Goal: Use online tool/utility: Utilize a website feature to perform a specific function

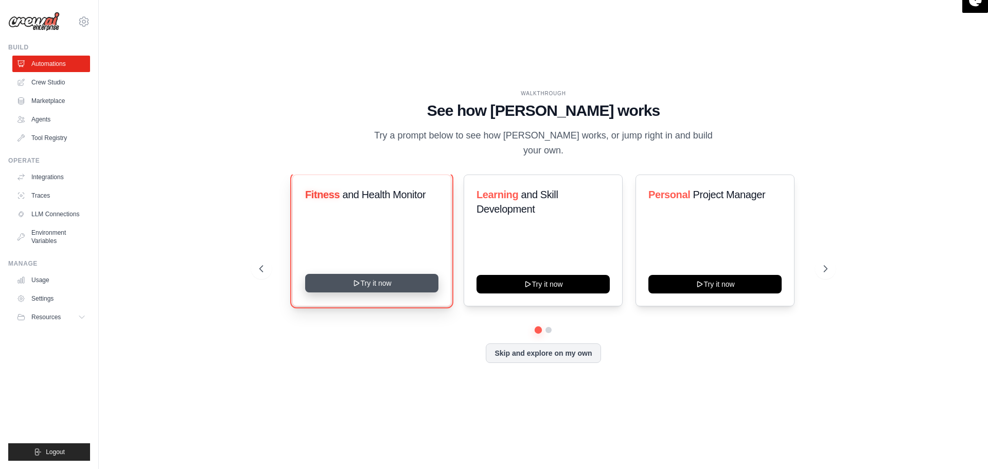
click at [366, 277] on button "Try it now" at bounding box center [371, 283] width 133 height 19
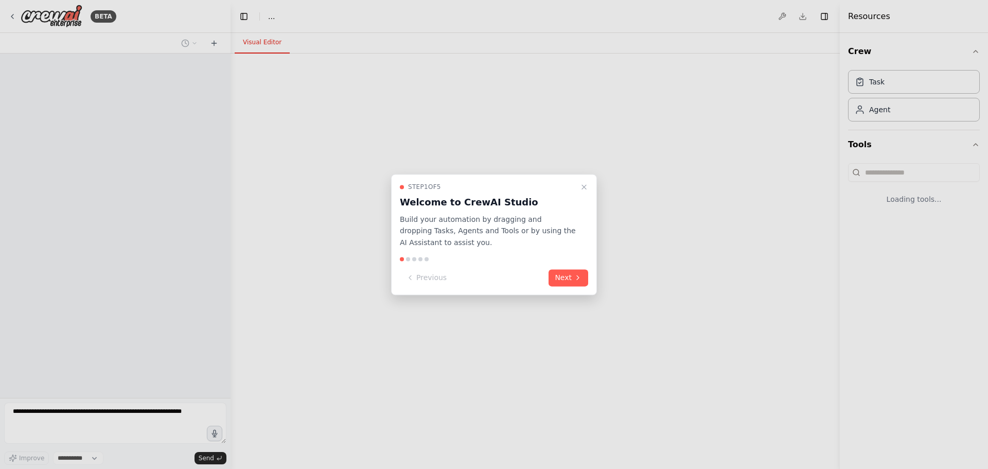
select select "****"
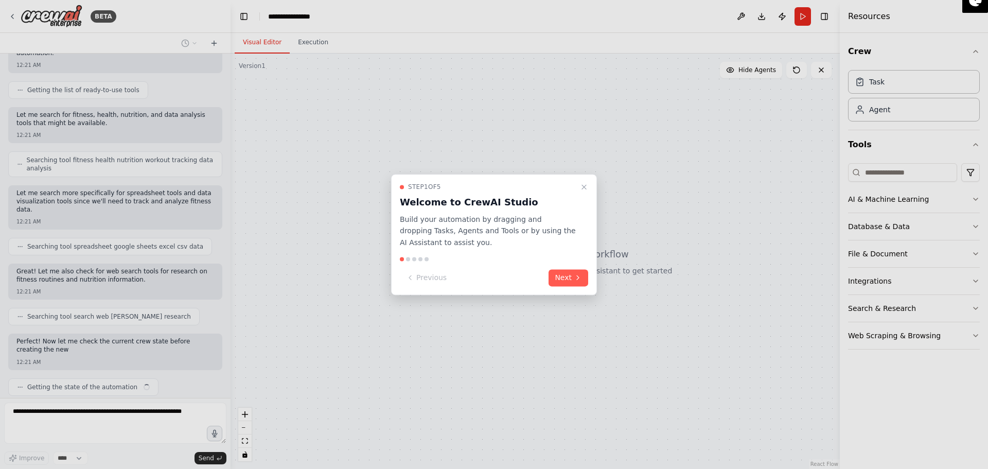
scroll to position [120, 0]
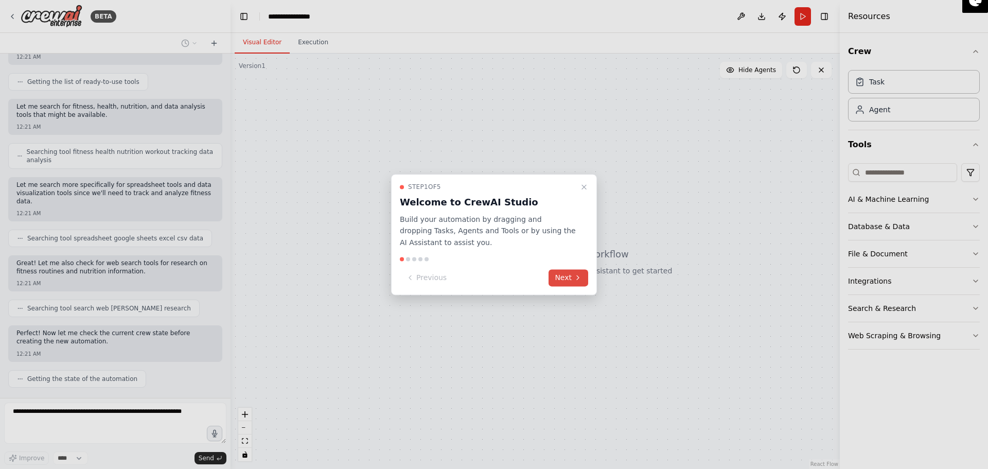
click at [571, 278] on button "Next" at bounding box center [569, 277] width 40 height 17
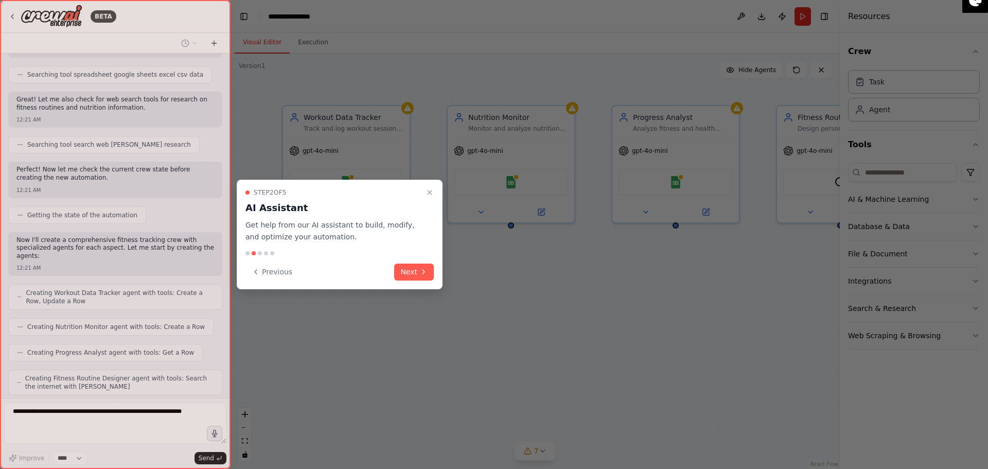
scroll to position [317, 0]
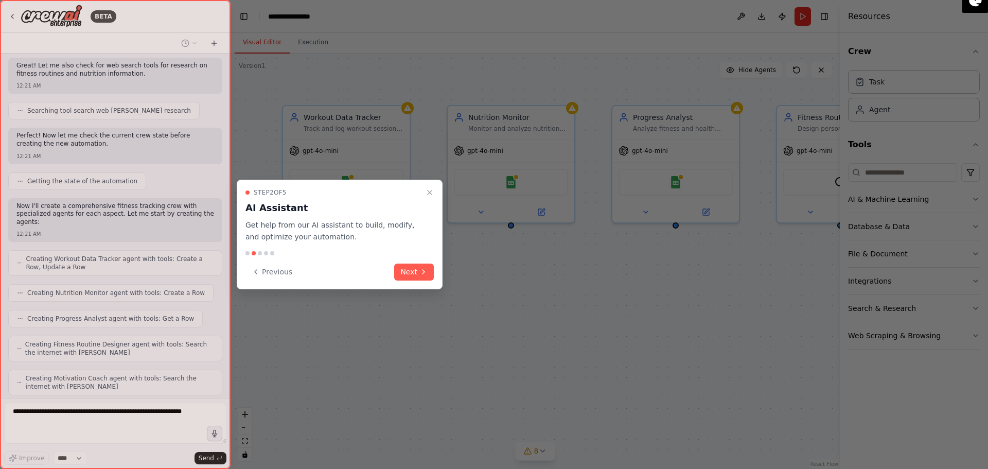
drag, startPoint x: 226, startPoint y: 227, endPoint x: 228, endPoint y: 208, distance: 19.1
click at [228, 208] on div at bounding box center [115, 234] width 231 height 469
click at [415, 273] on button "Next" at bounding box center [414, 271] width 40 height 17
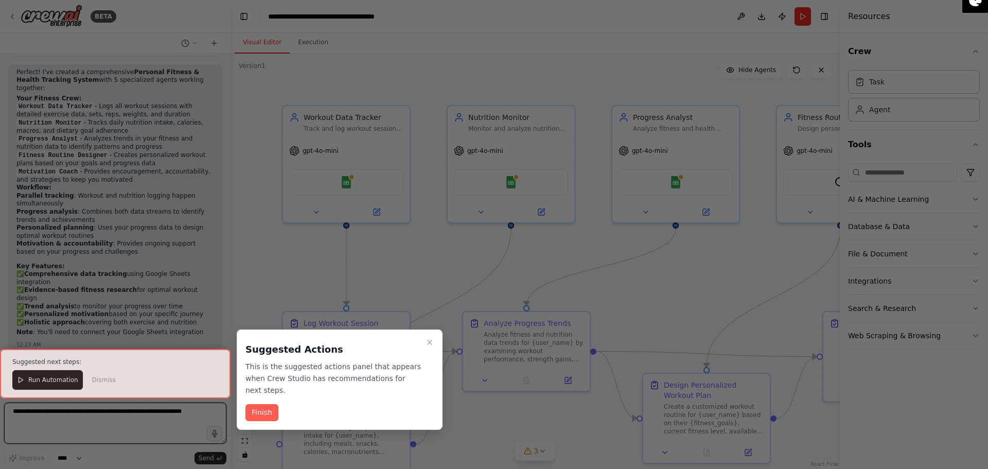
scroll to position [986, 0]
click at [431, 343] on icon "Close walkthrough" at bounding box center [430, 342] width 8 height 8
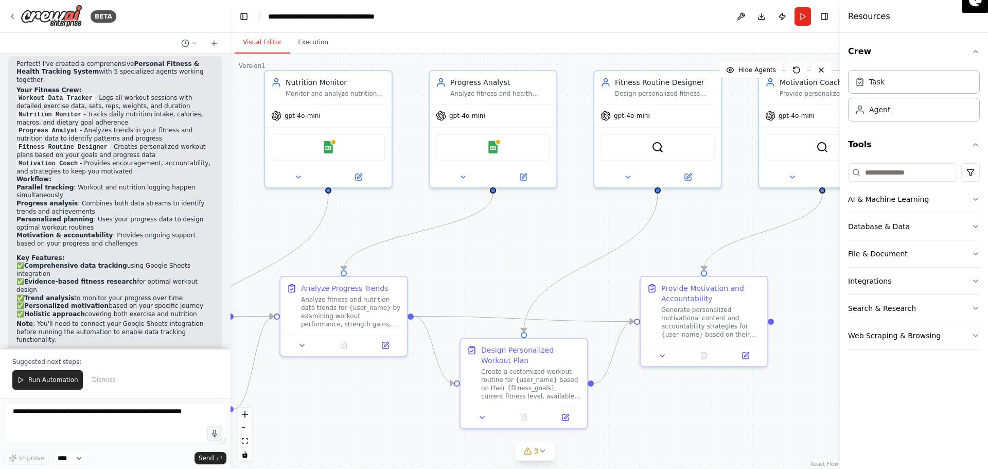
drag, startPoint x: 808, startPoint y: 248, endPoint x: 627, endPoint y: 213, distance: 185.0
click at [627, 213] on div ".deletable-edge-delete-btn { width: 20px; height: 20px; border: 0px solid #ffff…" at bounding box center [535, 261] width 609 height 415
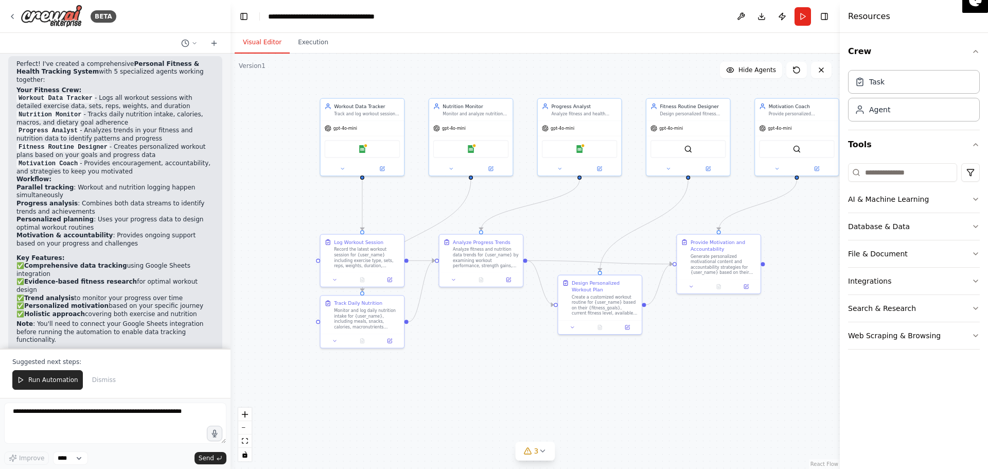
drag, startPoint x: 678, startPoint y: 389, endPoint x: 718, endPoint y: 369, distance: 44.2
click at [718, 369] on div ".deletable-edge-delete-btn { width: 20px; height: 20px; border: 0px solid #ffff…" at bounding box center [535, 261] width 609 height 415
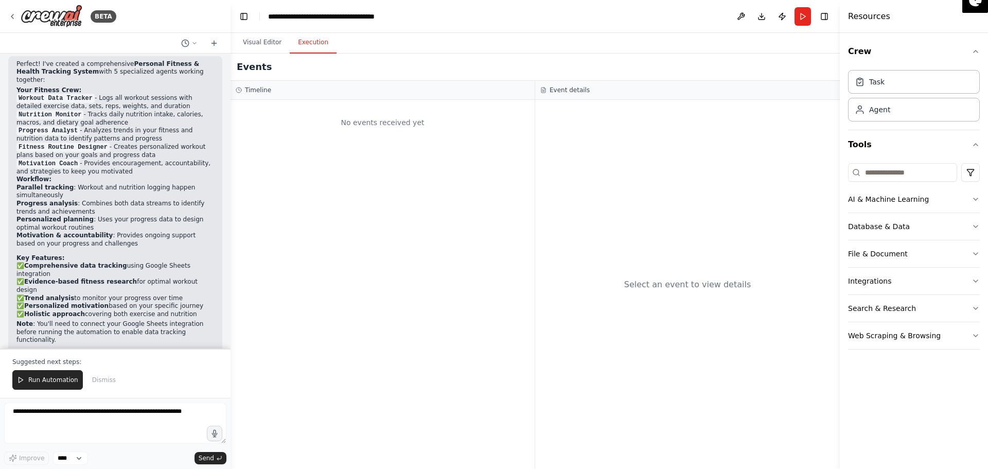
click at [307, 42] on button "Execution" at bounding box center [313, 43] width 47 height 22
click at [245, 43] on button "Visual Editor" at bounding box center [262, 43] width 55 height 22
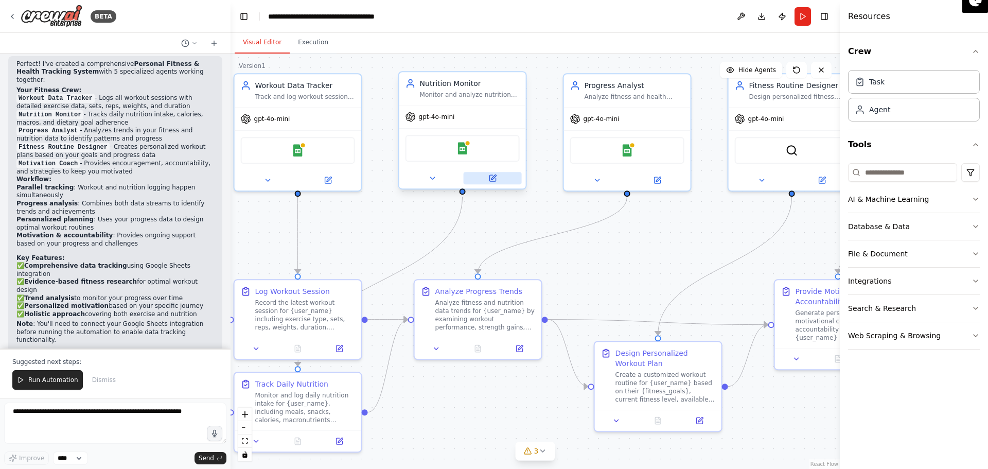
click at [492, 178] on icon at bounding box center [493, 176] width 5 height 5
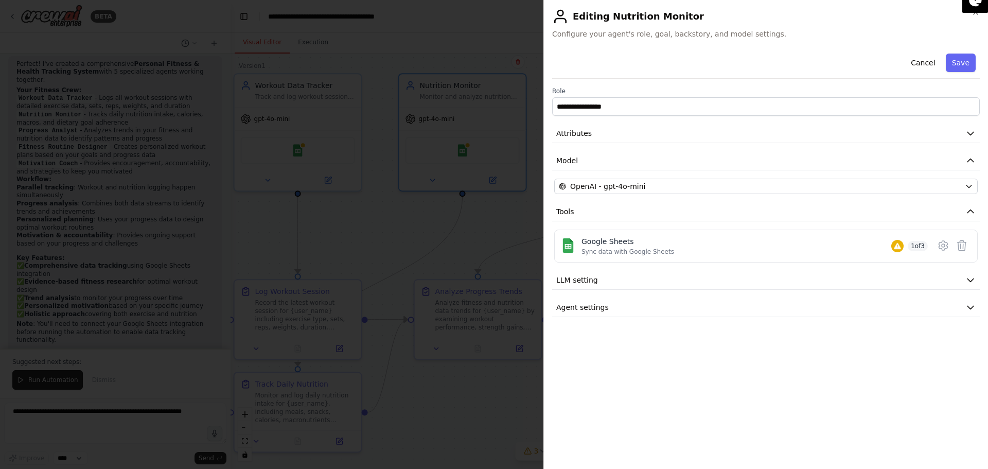
click at [586, 409] on div "**********" at bounding box center [766, 254] width 428 height 411
click at [400, 229] on div at bounding box center [494, 234] width 988 height 469
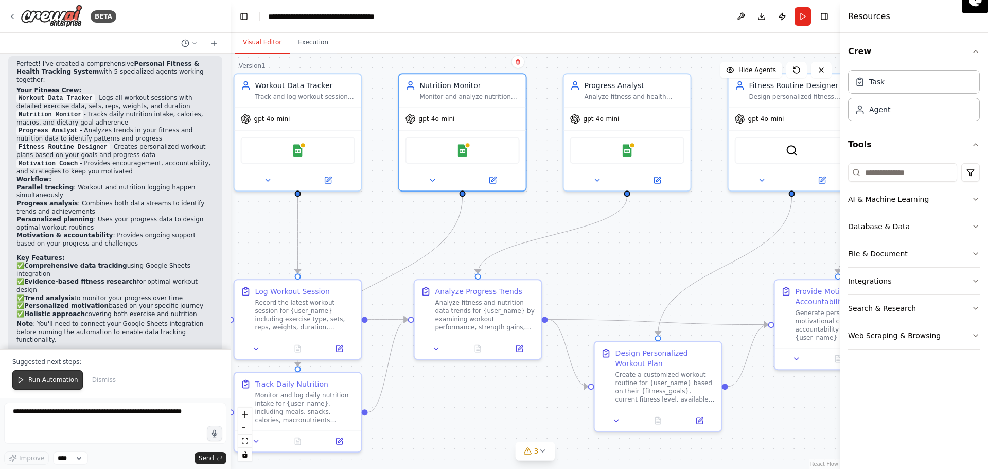
click at [53, 381] on span "Run Automation" at bounding box center [53, 380] width 50 height 8
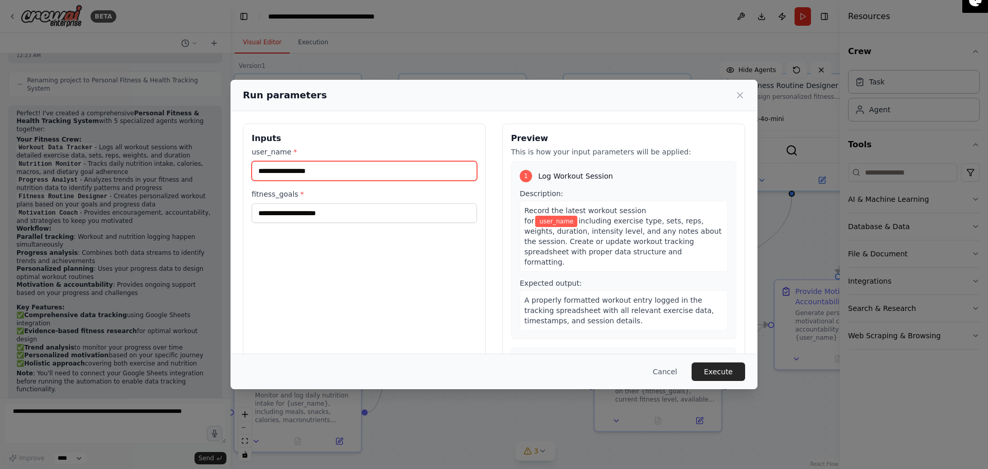
click at [280, 173] on input "user_name *" at bounding box center [364, 171] width 225 height 20
type input "**"
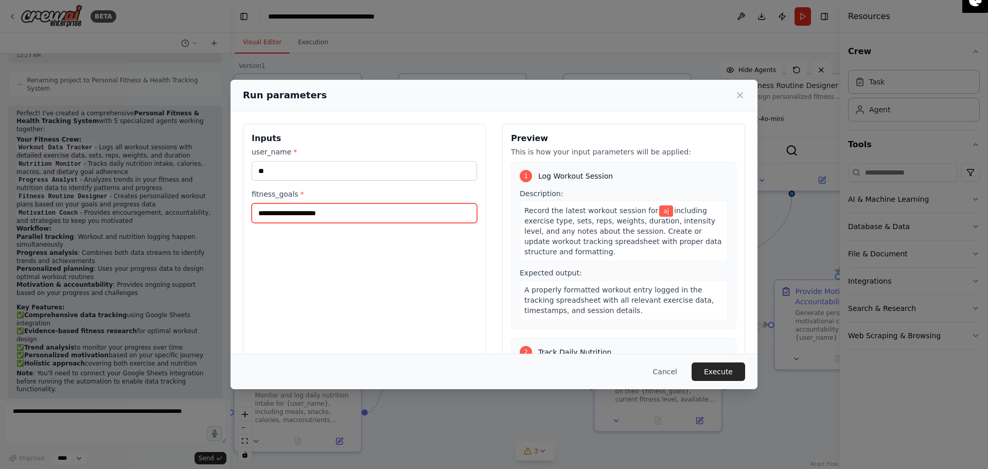
click at [291, 211] on input "fitness_goals *" at bounding box center [364, 213] width 225 height 20
drag, startPoint x: 291, startPoint y: 211, endPoint x: 273, endPoint y: 211, distance: 17.5
click at [273, 211] on input "fitness_goals *" at bounding box center [364, 213] width 225 height 20
type input "**********"
click at [729, 371] on button "Execute" at bounding box center [719, 371] width 54 height 19
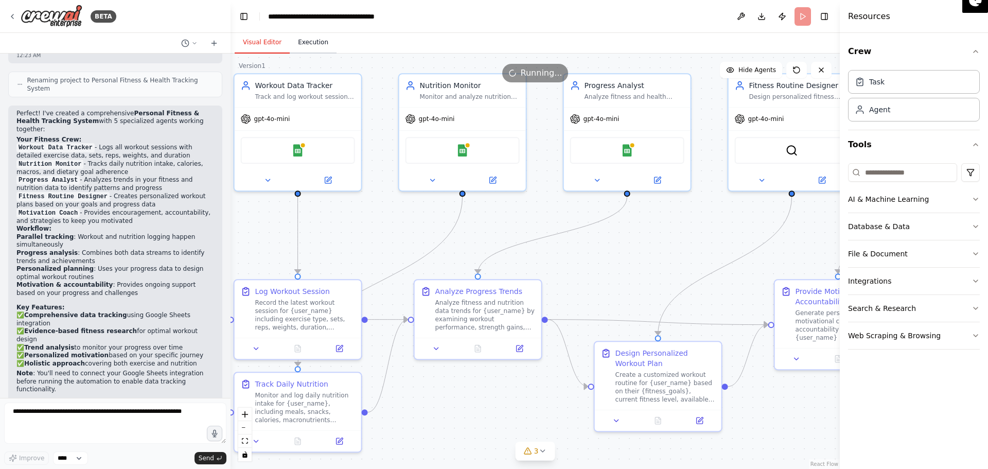
click at [311, 42] on button "Execution" at bounding box center [313, 43] width 47 height 22
